Goal: Task Accomplishment & Management: Manage account settings

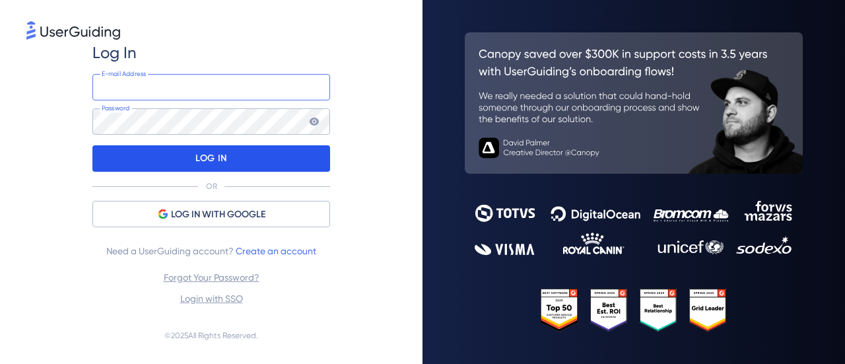
type input "[EMAIL_ADDRESS][DOMAIN_NAME]"
click at [230, 156] on div "LOG IN" at bounding box center [211, 158] width 238 height 26
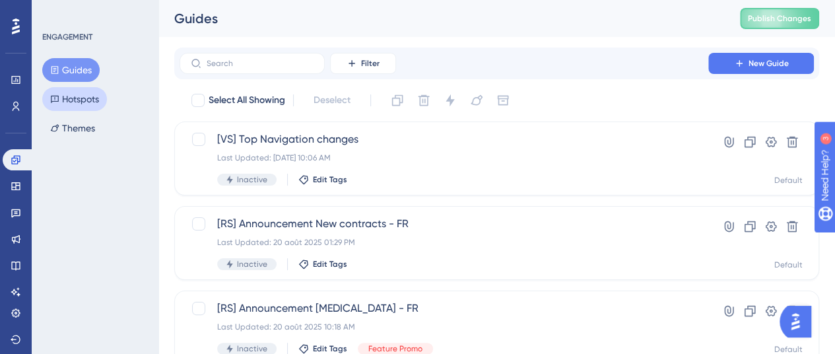
click at [73, 105] on button "Hotspots" at bounding box center [74, 99] width 65 height 24
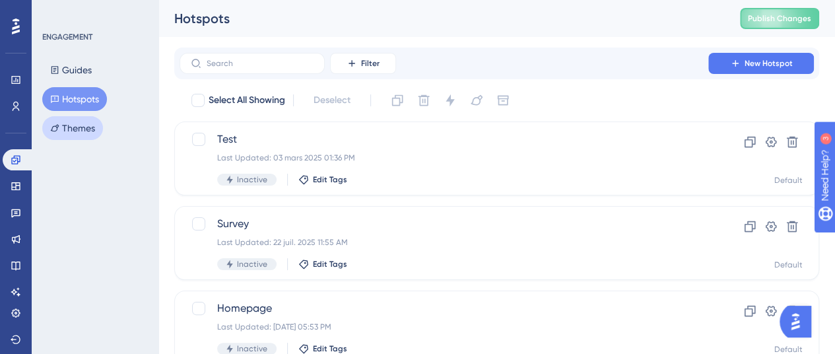
click at [77, 126] on button "Themes" at bounding box center [72, 128] width 61 height 24
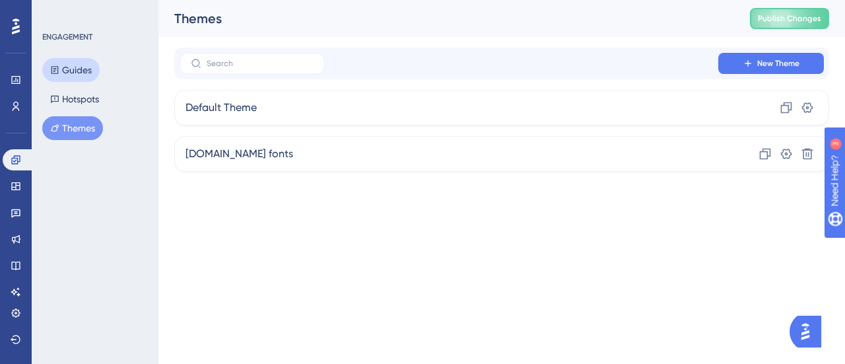
click at [83, 72] on button "Guides" at bounding box center [70, 70] width 57 height 24
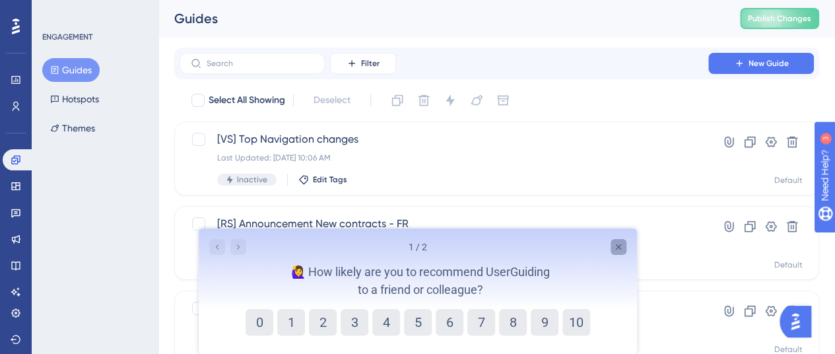
click at [612, 239] on div "Close survey" at bounding box center [618, 247] width 16 height 16
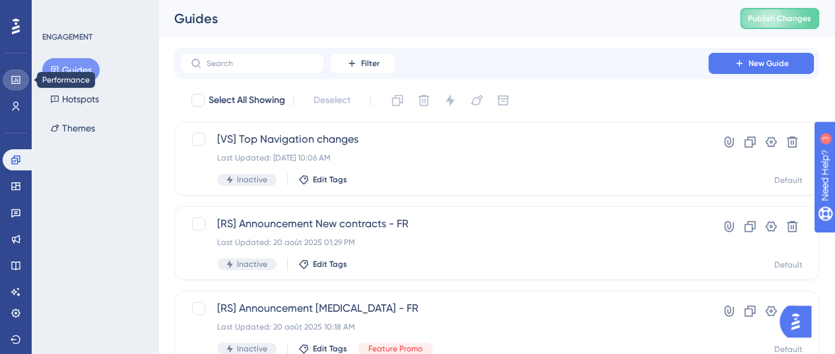
click at [18, 88] on link at bounding box center [16, 79] width 26 height 21
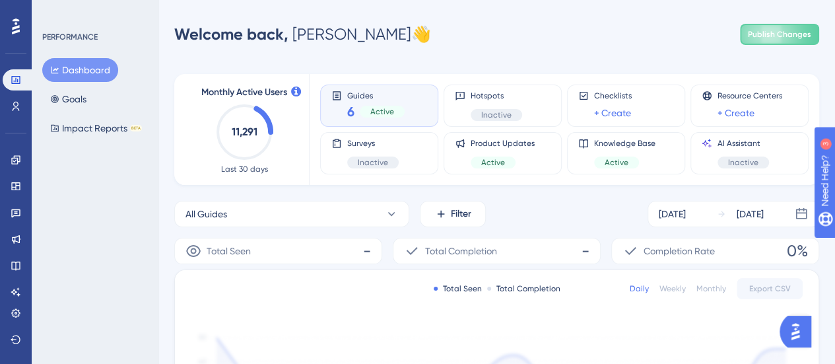
click at [374, 112] on span "Active" at bounding box center [382, 111] width 24 height 11
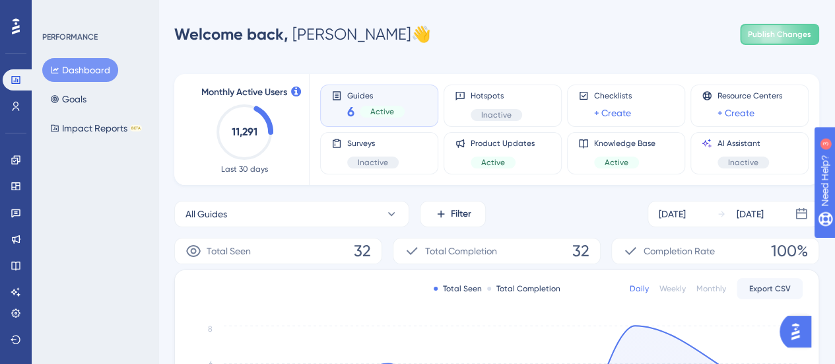
click at [345, 112] on div "Guides 6 Active" at bounding box center [379, 105] width 96 height 30
click at [370, 110] on span "Active" at bounding box center [382, 111] width 24 height 11
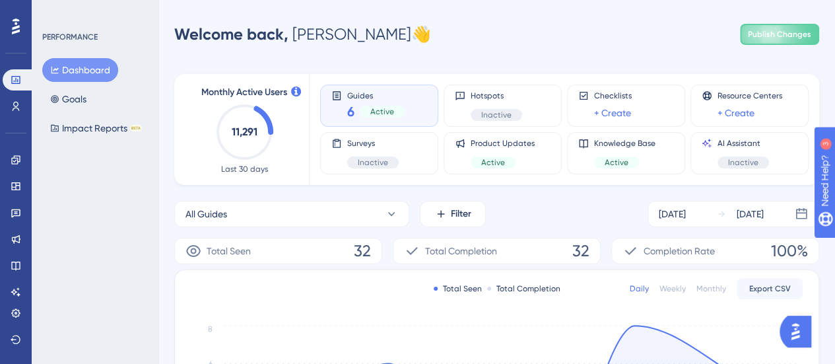
click at [391, 110] on span "Active" at bounding box center [382, 111] width 24 height 11
click at [24, 110] on link at bounding box center [16, 106] width 26 height 21
click at [391, 114] on span "Active" at bounding box center [382, 111] width 24 height 11
click at [333, 212] on button "All Guides" at bounding box center [291, 214] width 235 height 26
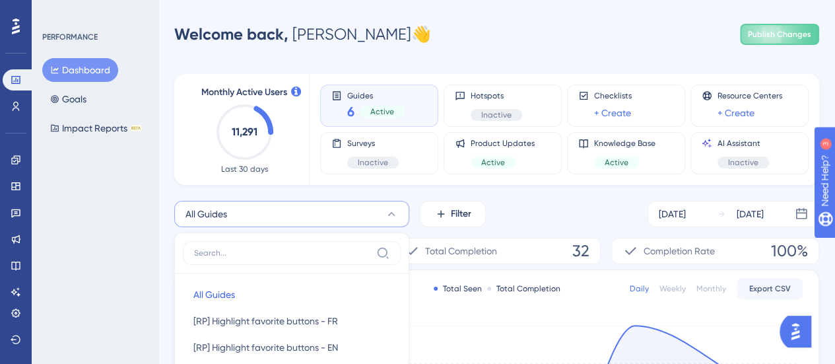
scroll to position [173, 0]
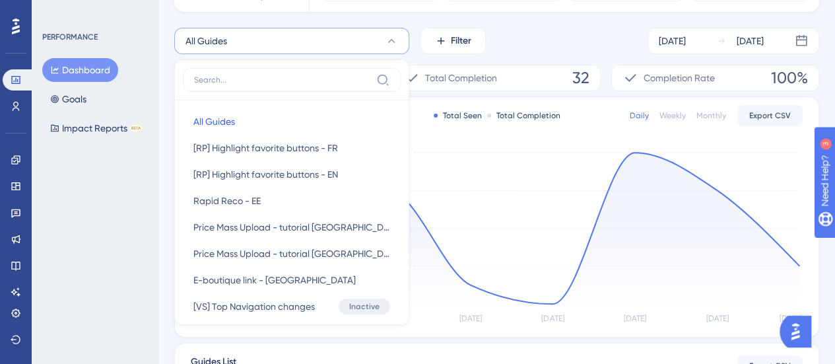
click at [362, 46] on button "All Guides" at bounding box center [291, 41] width 235 height 26
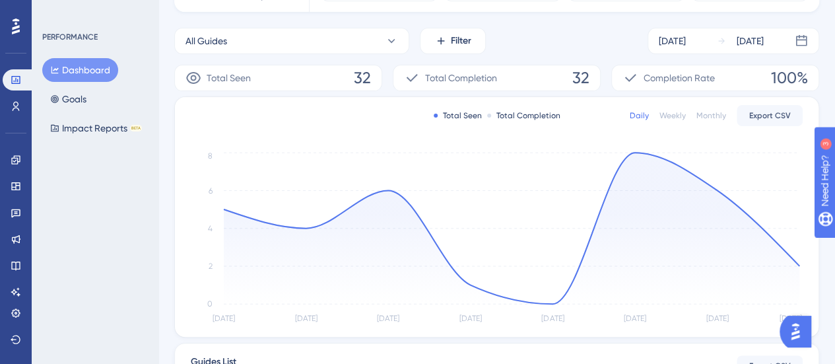
click at [462, 59] on div "All Guides Filter [DATE] [DATE] Total Seen 32 Total Completion 32 Completion Ra…" at bounding box center [496, 280] width 645 height 504
click at [461, 43] on span "Filter" at bounding box center [461, 41] width 20 height 16
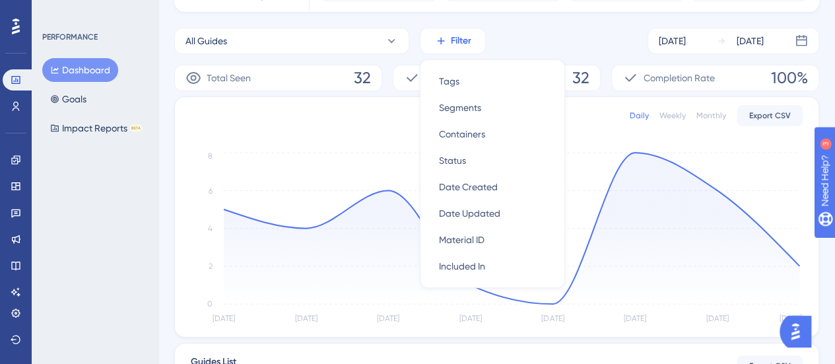
scroll to position [164, 0]
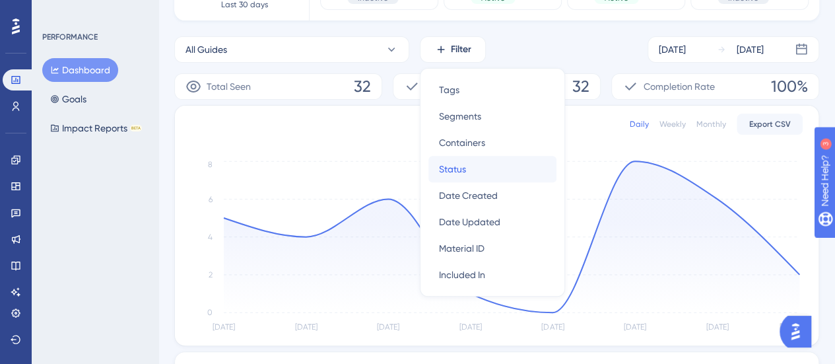
click at [462, 161] on span "Status" at bounding box center [452, 169] width 27 height 16
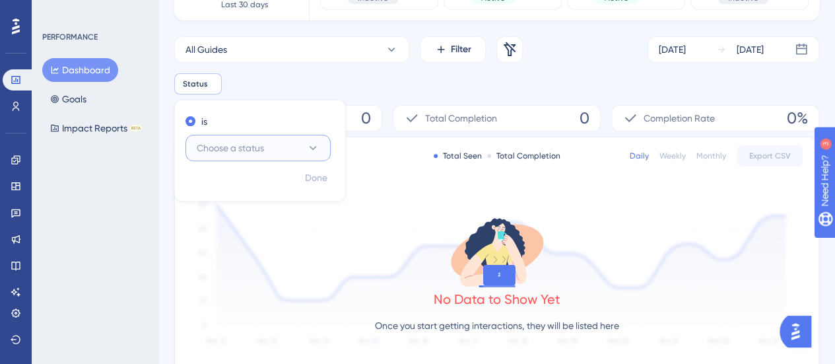
scroll to position [186, 0]
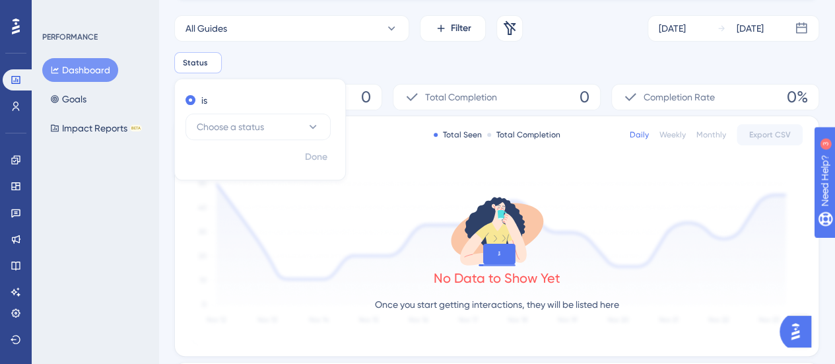
click at [438, 69] on div "Status Remove is Choose a status Done" at bounding box center [496, 62] width 645 height 21
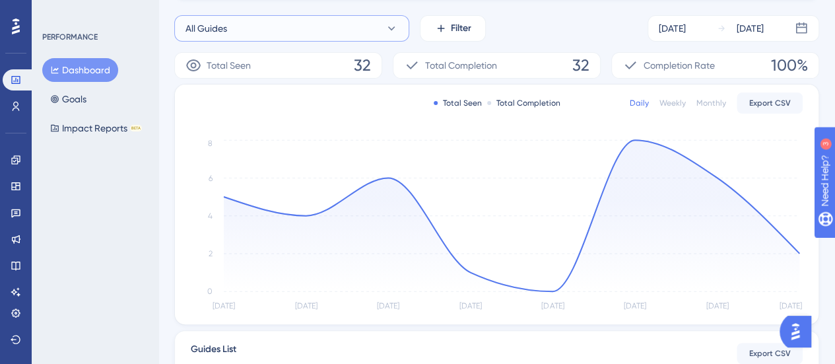
click at [320, 27] on button "All Guides" at bounding box center [291, 28] width 235 height 26
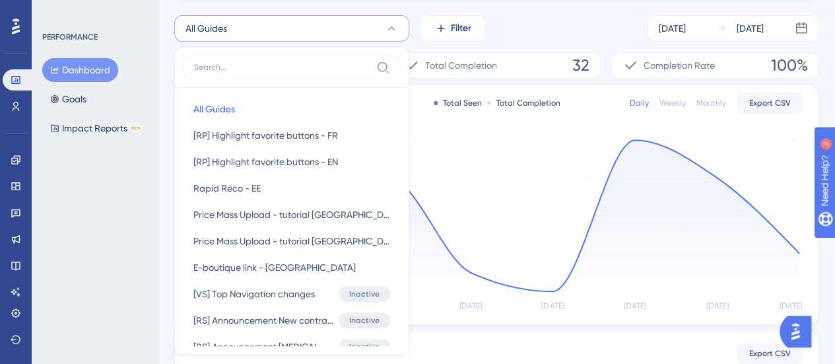
scroll to position [204, 0]
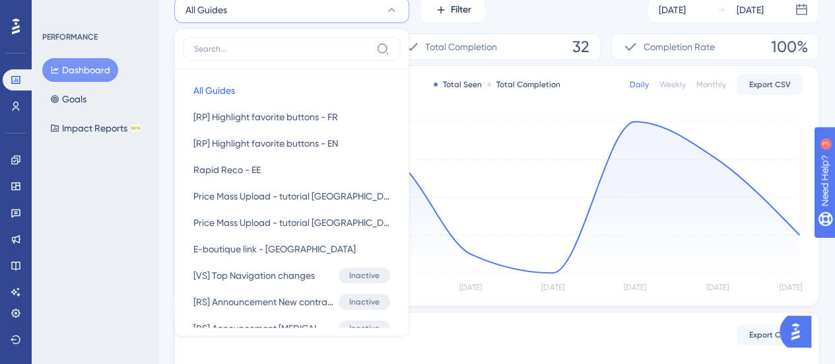
click at [445, 27] on div "All Guides All Guides All Guides [RP] Highlight favorite buttons - FR [RP] High…" at bounding box center [496, 249] width 645 height 504
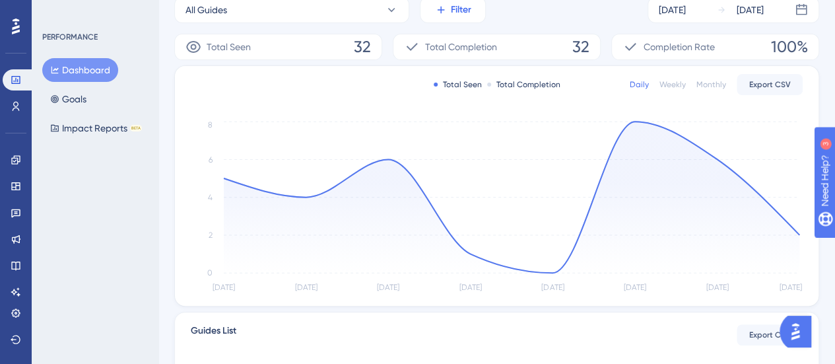
click at [446, 18] on button "Filter" at bounding box center [453, 10] width 66 height 26
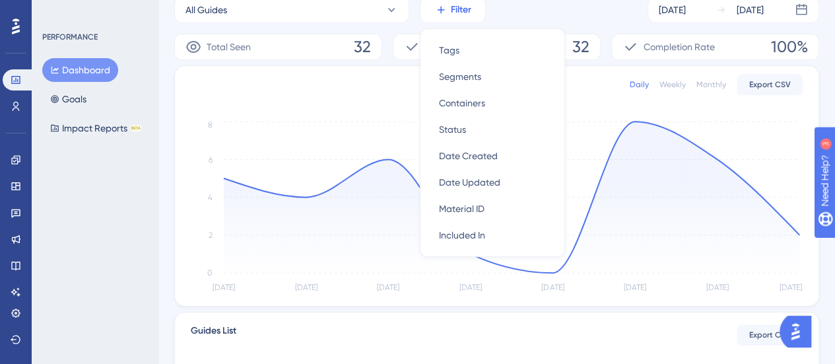
scroll to position [164, 0]
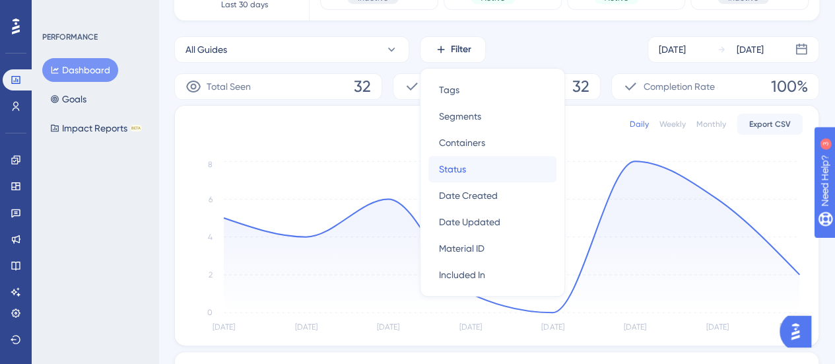
click at [462, 162] on span "Status" at bounding box center [452, 169] width 27 height 16
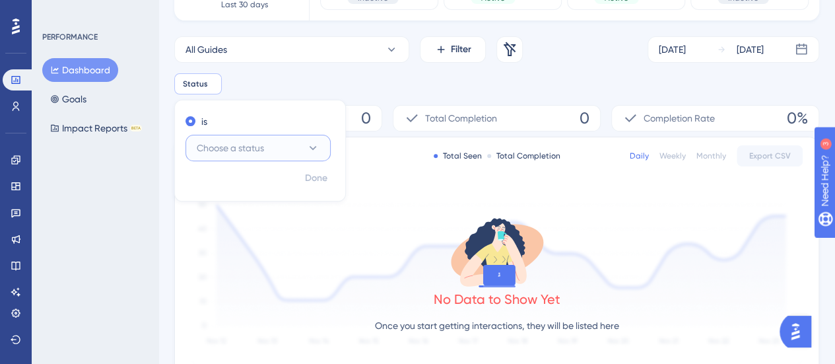
scroll to position [186, 0]
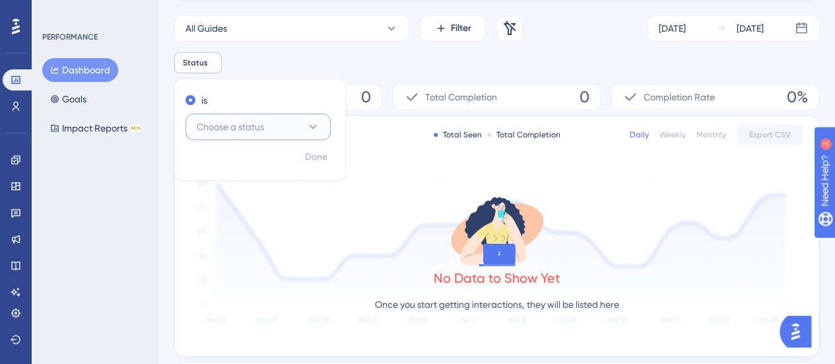
click at [237, 125] on span "Choose a status" at bounding box center [230, 127] width 67 height 16
click at [239, 163] on div "Active Active" at bounding box center [258, 167] width 107 height 26
click at [312, 169] on div "Done" at bounding box center [260, 162] width 170 height 34
click at [316, 160] on span "Done" at bounding box center [316, 157] width 22 height 16
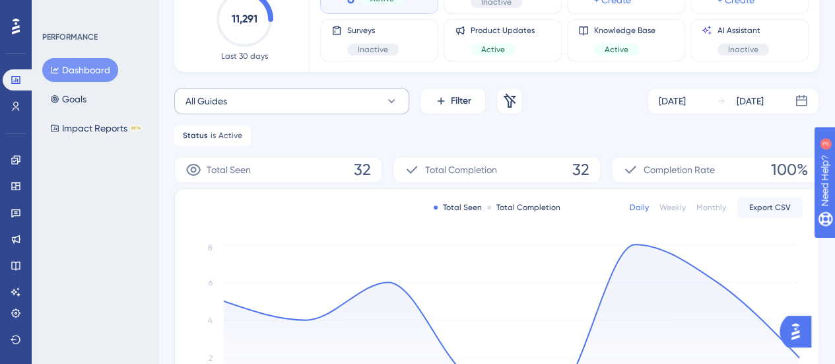
scroll to position [0, 0]
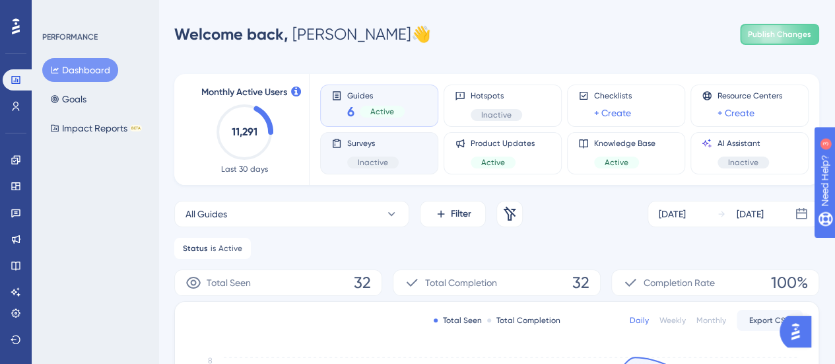
click at [394, 174] on div "Surveys Inactive" at bounding box center [379, 153] width 118 height 42
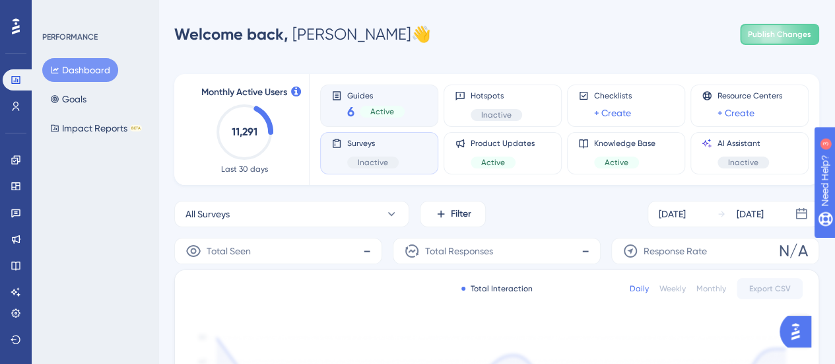
click at [395, 125] on div "Guides 6 Active" at bounding box center [379, 106] width 118 height 42
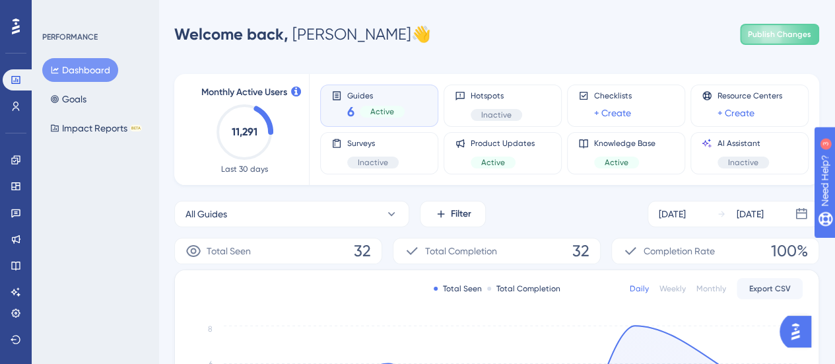
click at [383, 112] on span "Active" at bounding box center [382, 111] width 24 height 11
click at [279, 238] on div "Total Seen 32" at bounding box center [278, 251] width 208 height 26
click at [294, 204] on button "All Guides" at bounding box center [291, 214] width 235 height 26
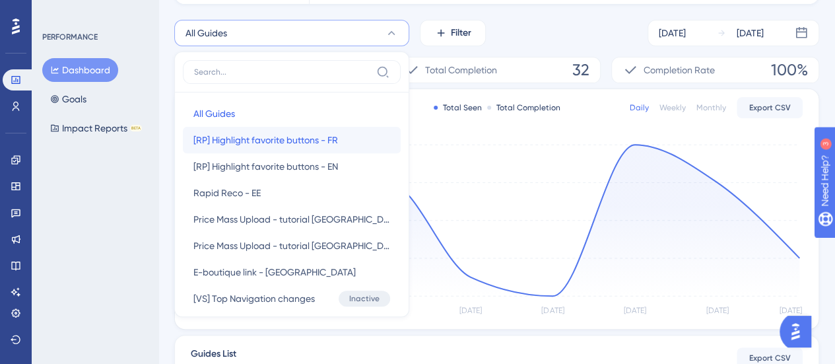
click at [292, 143] on span "[RP] Highlight favorite buttons - FR" at bounding box center [265, 140] width 145 height 16
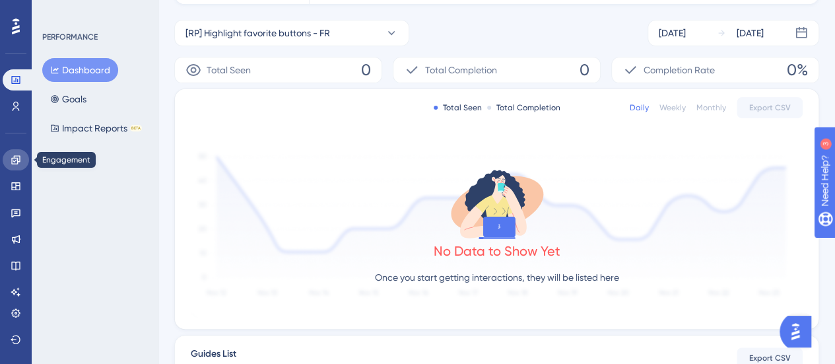
click at [16, 162] on icon at bounding box center [16, 160] width 11 height 11
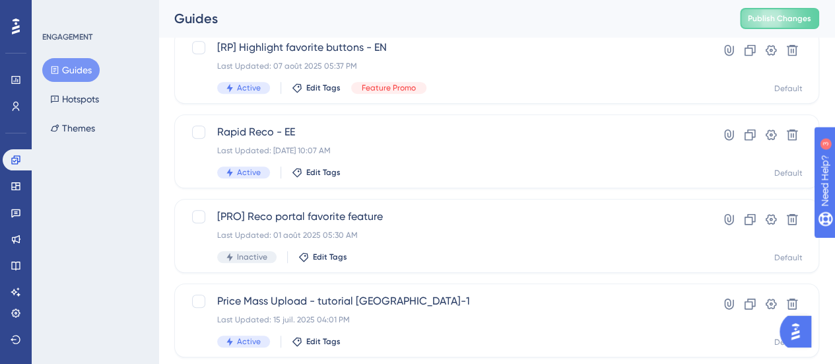
scroll to position [660, 0]
